Goal: Find specific page/section: Find specific page/section

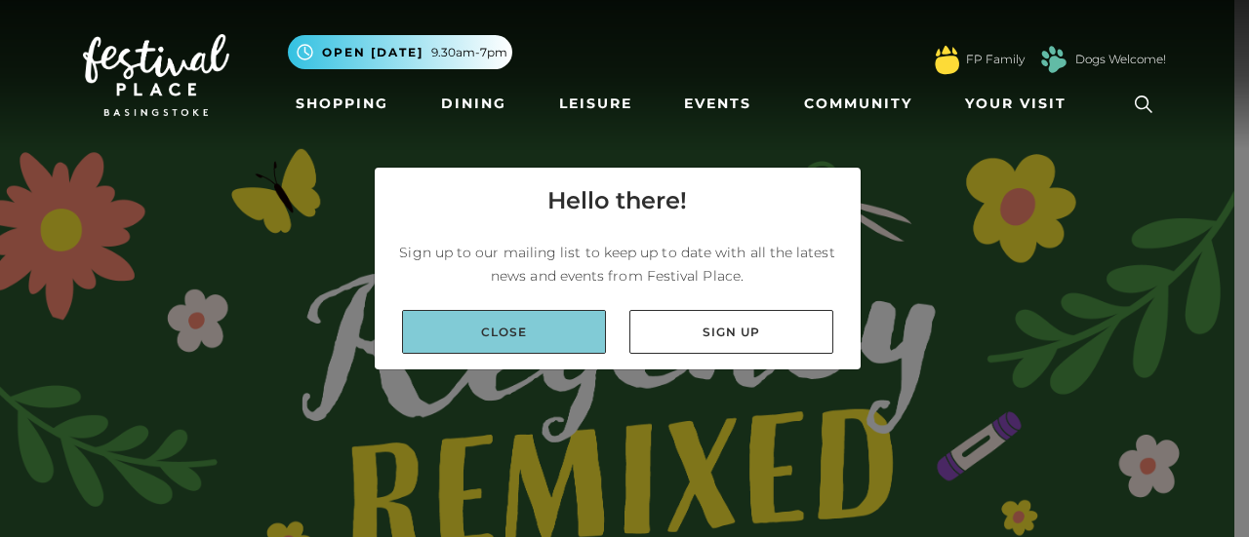
click at [543, 331] on link "Close" at bounding box center [504, 332] width 204 height 44
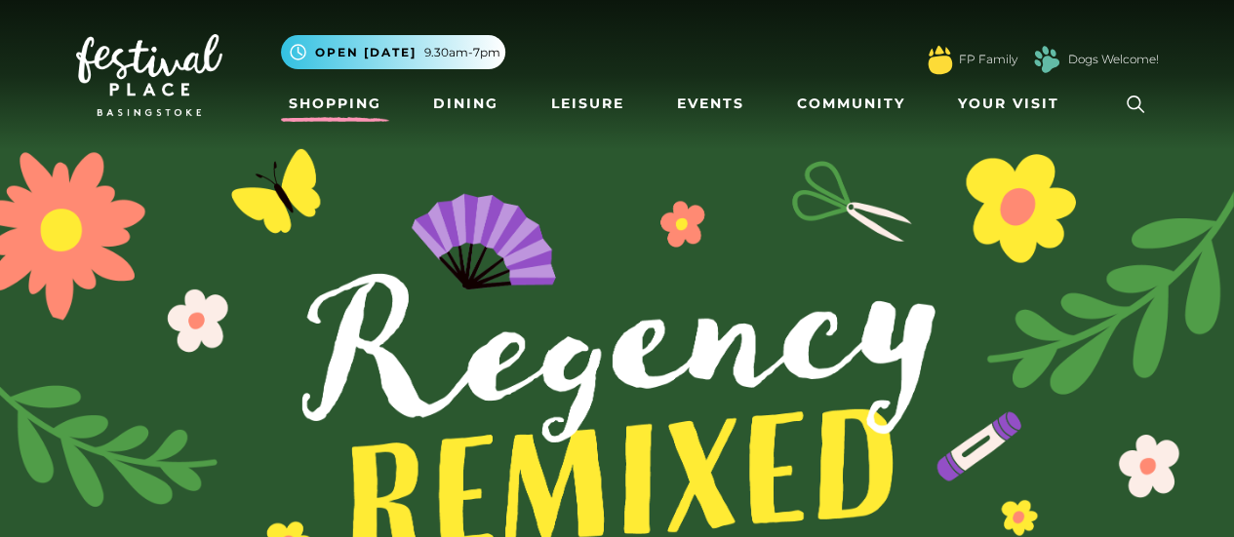
click at [355, 106] on link "Shopping" at bounding box center [335, 104] width 108 height 36
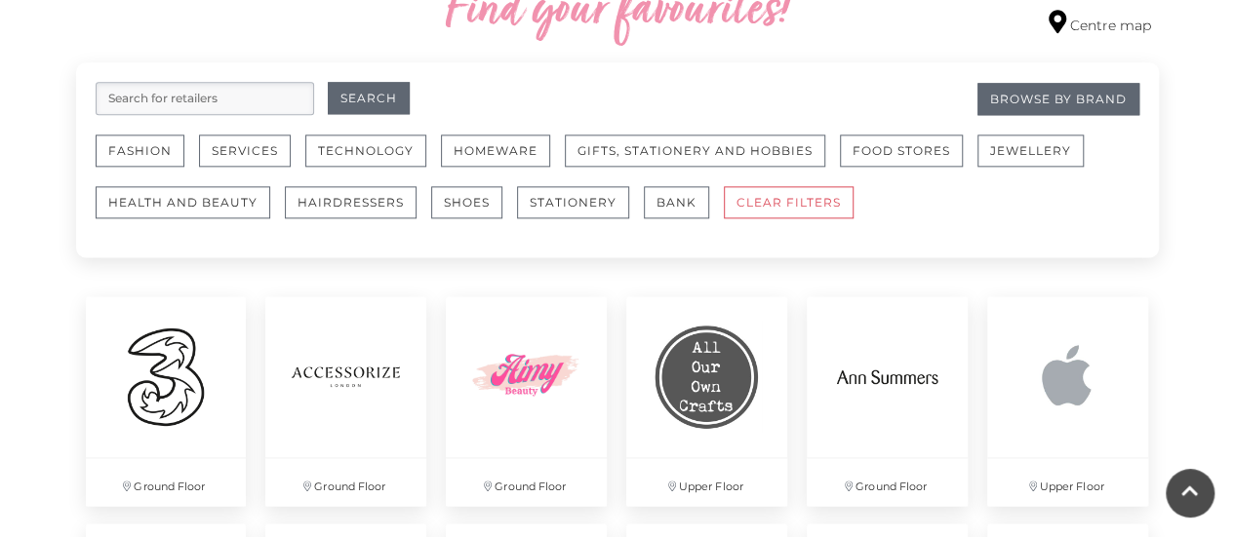
scroll to position [1192, 0]
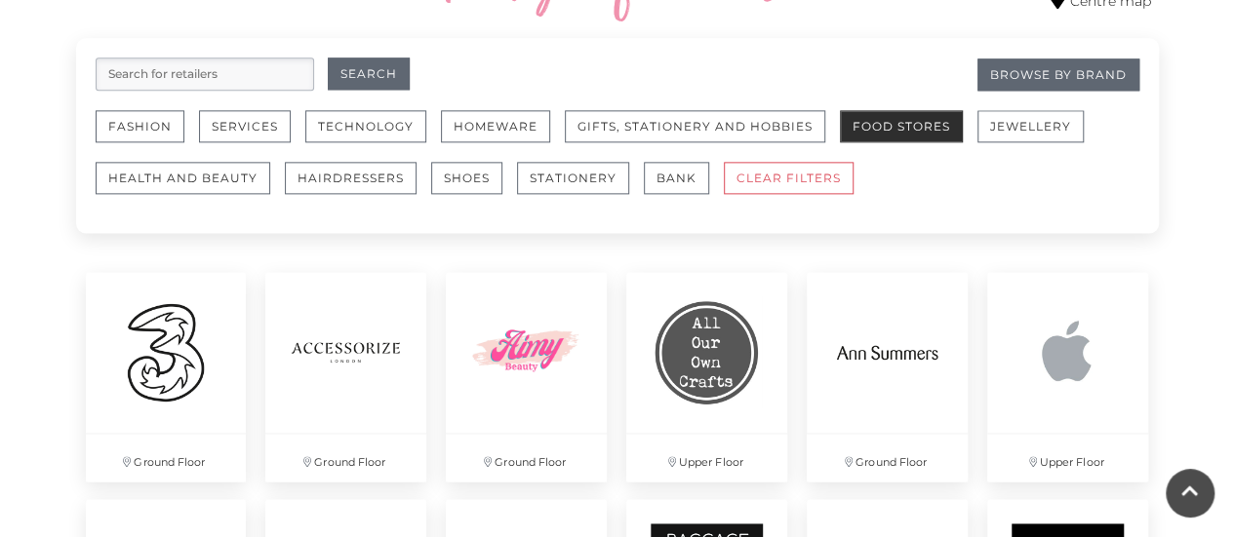
click at [903, 122] on button "Food Stores" at bounding box center [901, 126] width 123 height 32
